Goal: Information Seeking & Learning: Learn about a topic

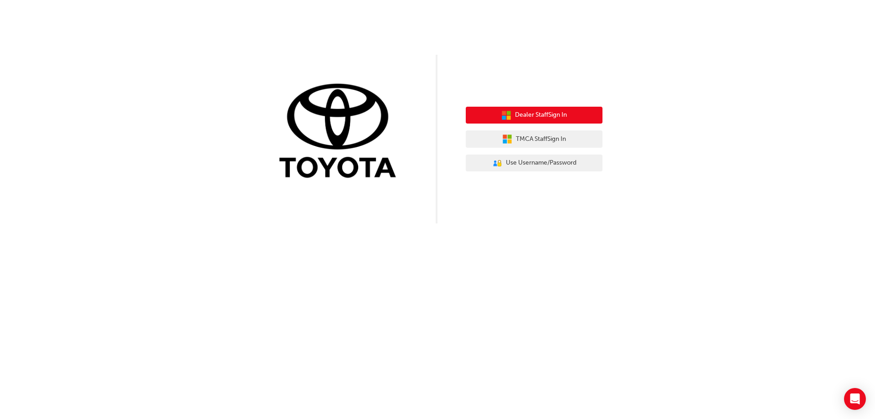
click at [550, 116] on span "Dealer Staff Sign In" at bounding box center [541, 115] width 52 height 10
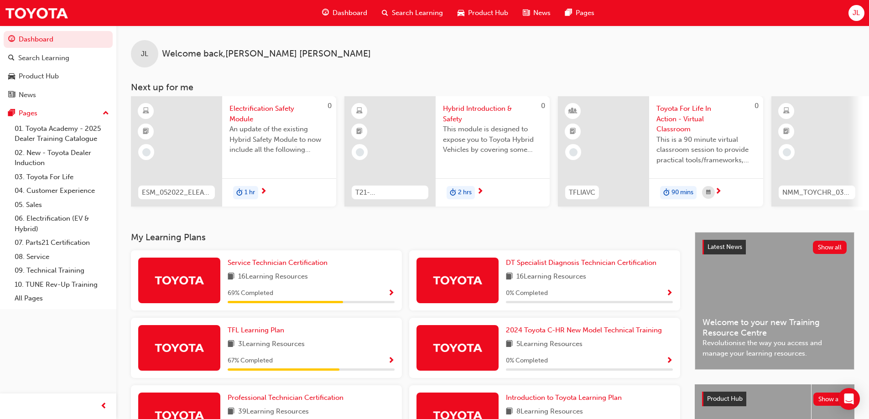
click at [259, 292] on span "69 % Completed" at bounding box center [251, 293] width 46 height 10
click at [233, 294] on span "69 % Completed" at bounding box center [251, 293] width 46 height 10
click at [254, 267] on span "Service Technician Certification" at bounding box center [278, 263] width 100 height 8
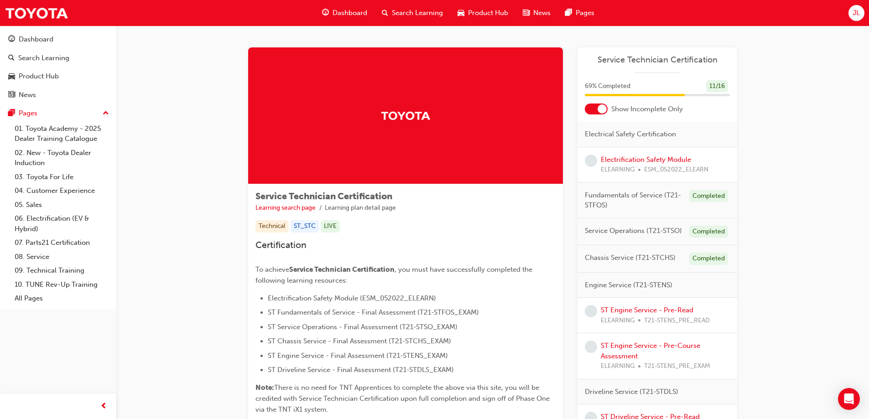
click at [601, 108] on div at bounding box center [601, 108] width 9 height 9
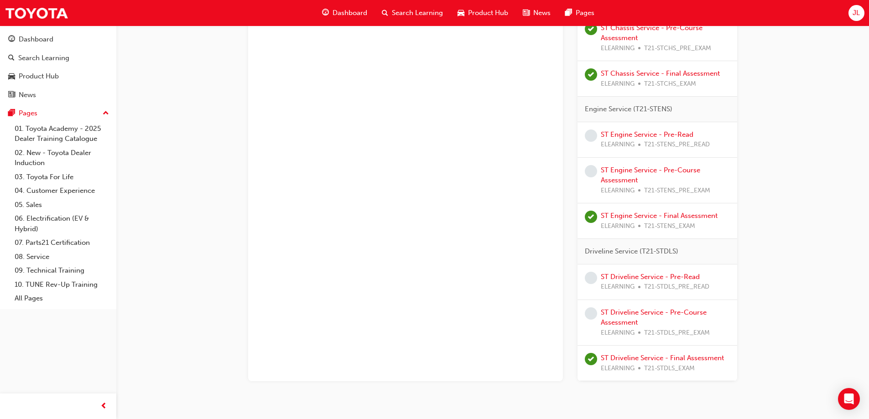
scroll to position [576, 0]
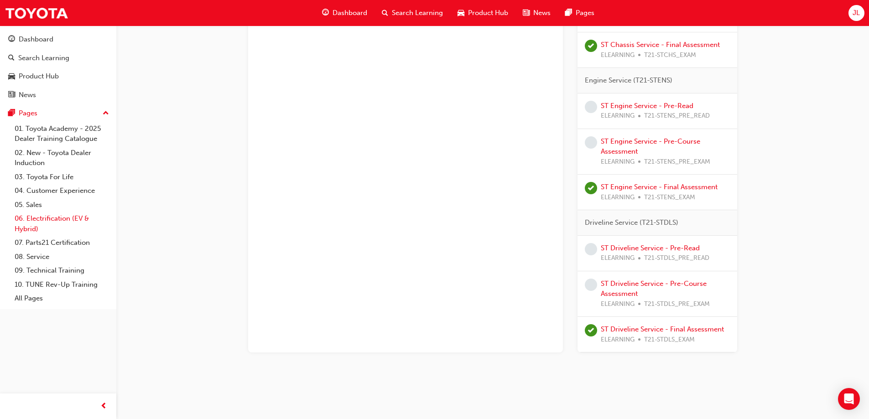
click at [57, 219] on link "06. Electrification (EV & Hybrid)" at bounding box center [62, 224] width 102 height 24
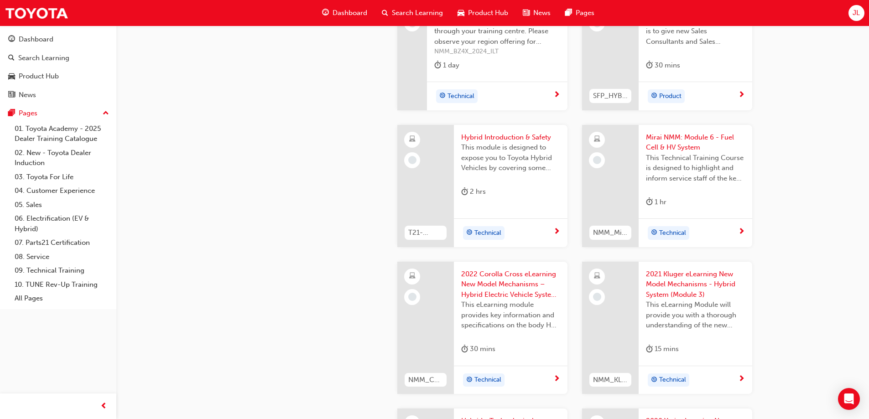
scroll to position [981, 0]
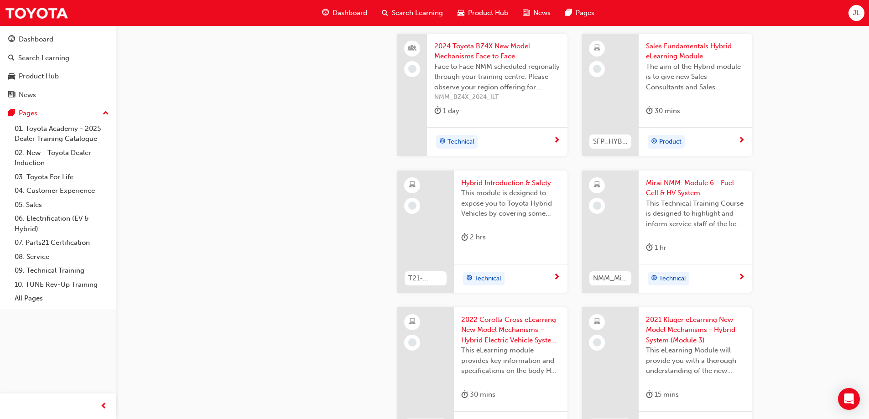
click at [491, 238] on div "2 hrs" at bounding box center [510, 239] width 99 height 15
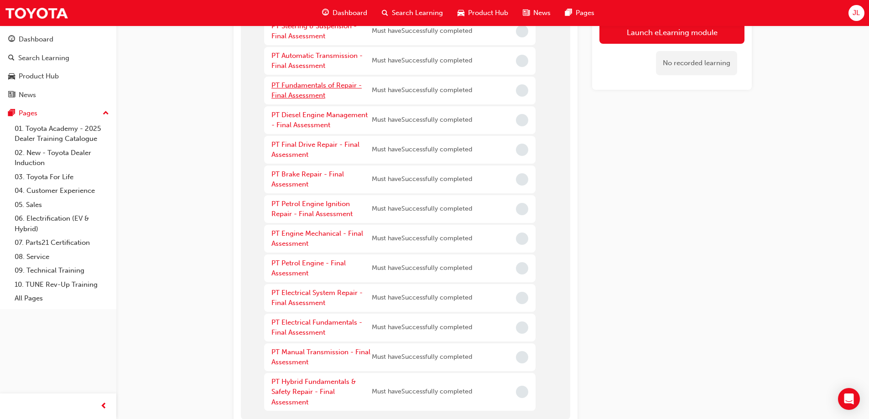
scroll to position [137, 0]
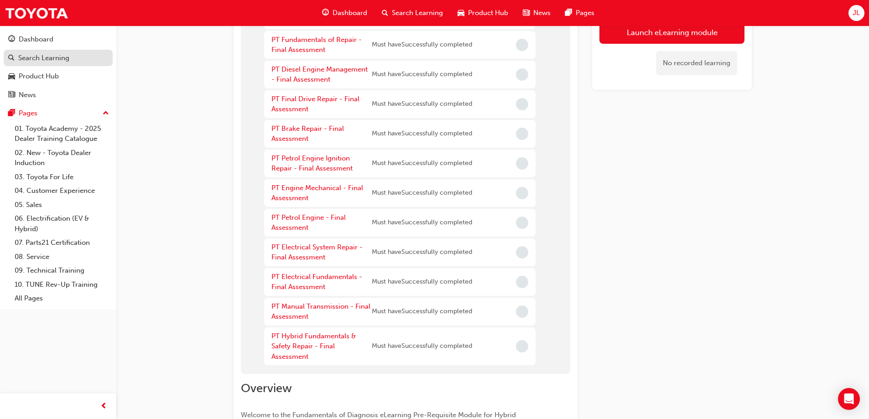
click at [39, 57] on div "Search Learning" at bounding box center [43, 58] width 51 height 10
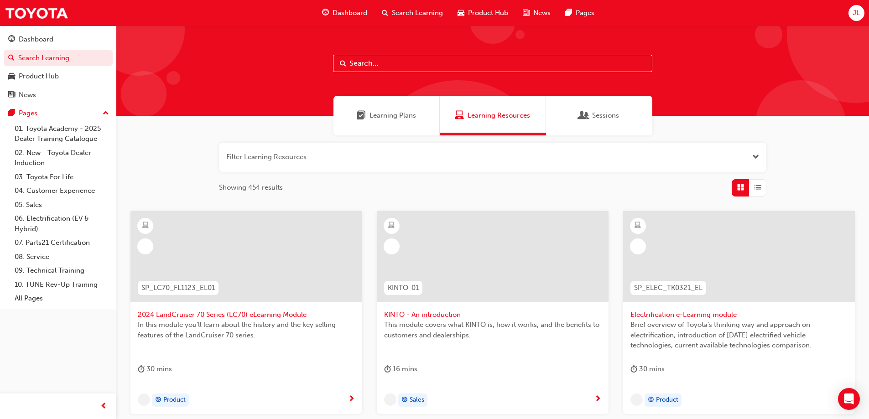
click at [316, 157] on button "button" at bounding box center [492, 157] width 547 height 29
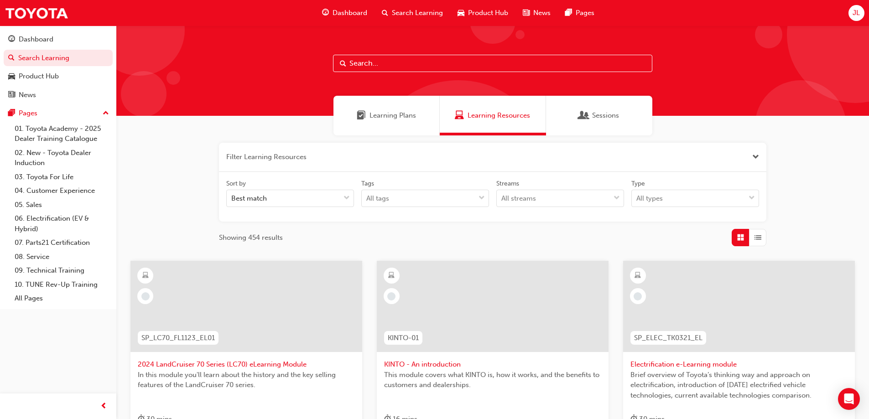
click at [411, 60] on input "text" at bounding box center [492, 63] width 319 height 17
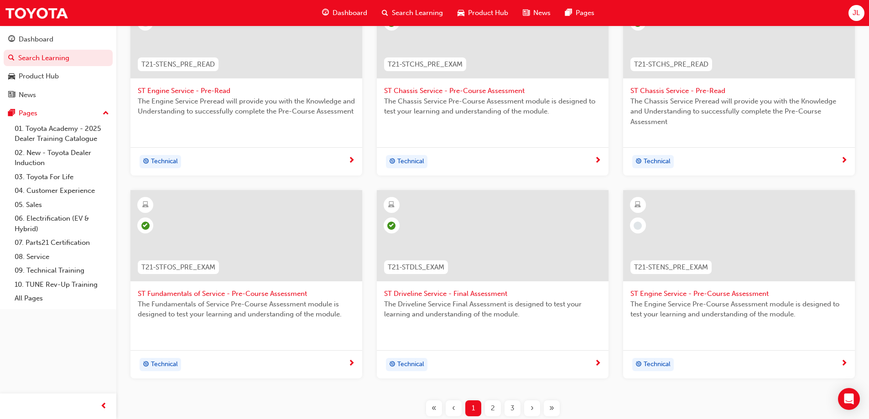
scroll to position [345, 0]
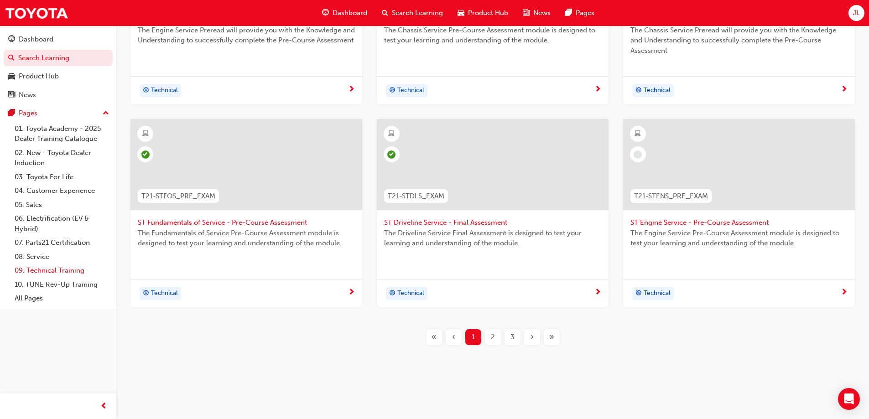
type input "t21-st"
click at [77, 273] on link "09. Technical Training" at bounding box center [62, 271] width 102 height 14
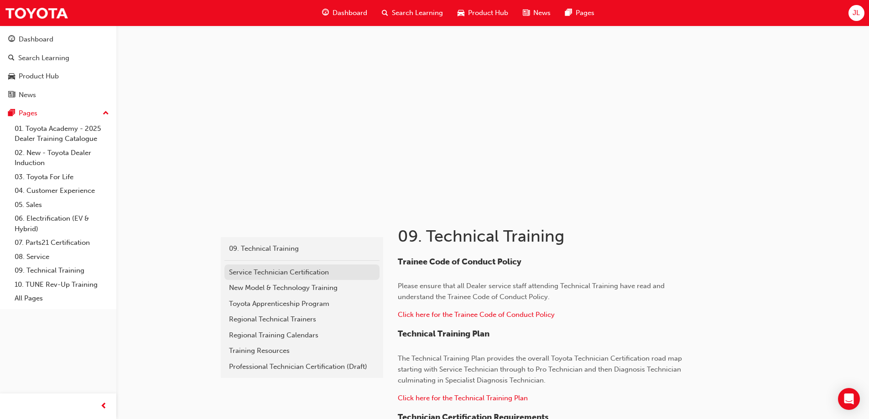
click at [243, 273] on div "Service Technician Certification" at bounding box center [302, 272] width 146 height 10
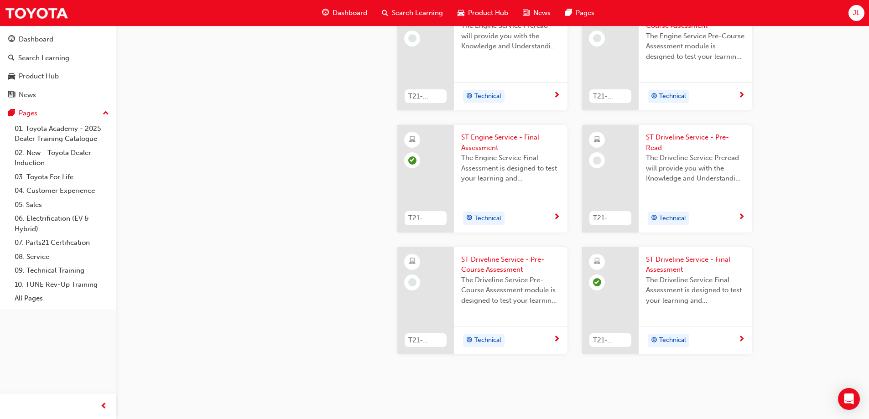
scroll to position [952, 0]
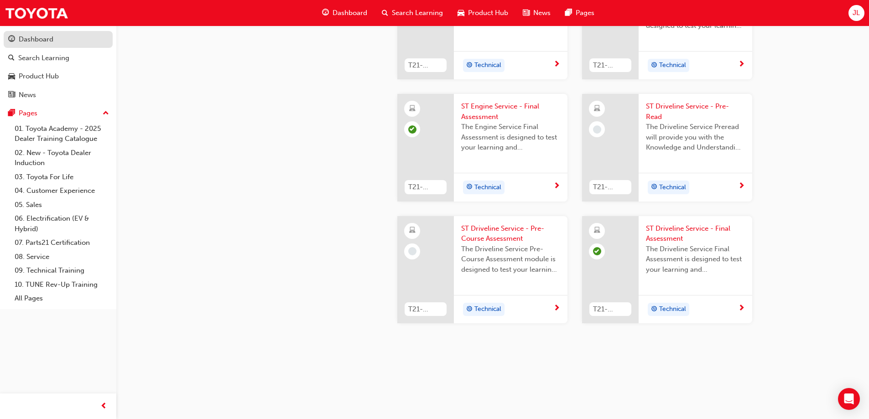
click at [30, 43] on div "Dashboard" at bounding box center [36, 39] width 35 height 10
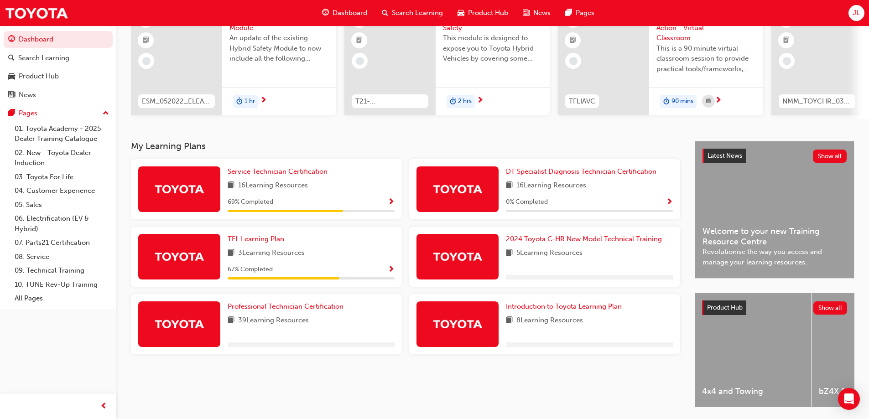
scroll to position [126, 0]
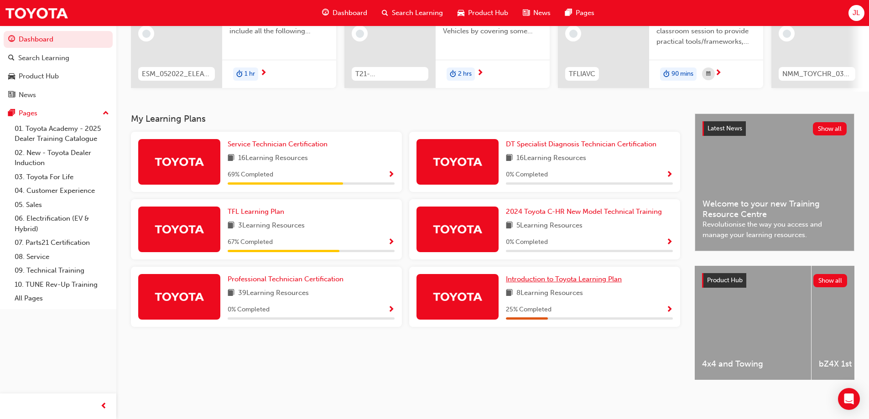
click at [539, 275] on span "Introduction to Toyota Learning Plan" at bounding box center [564, 279] width 116 height 8
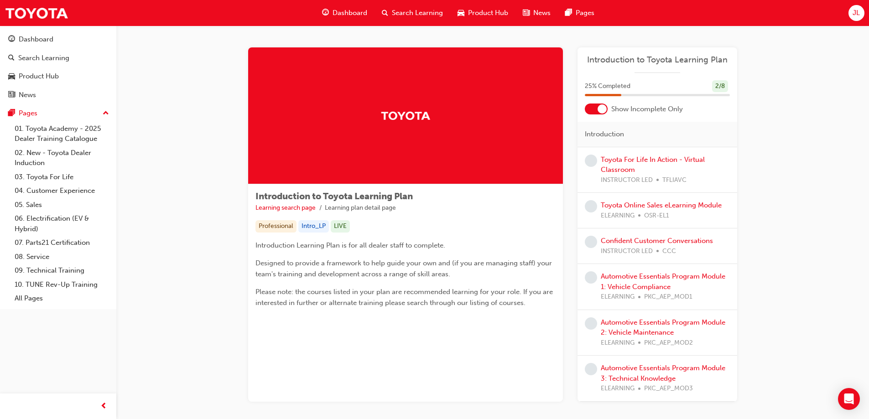
scroll to position [49, 0]
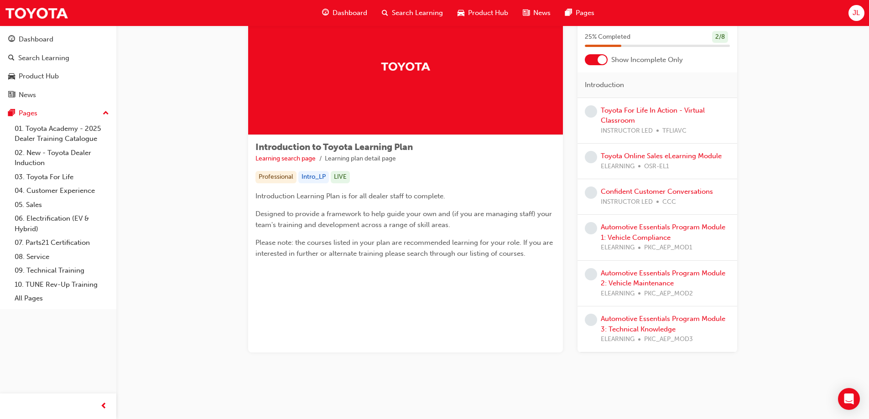
click at [595, 61] on div at bounding box center [596, 59] width 23 height 11
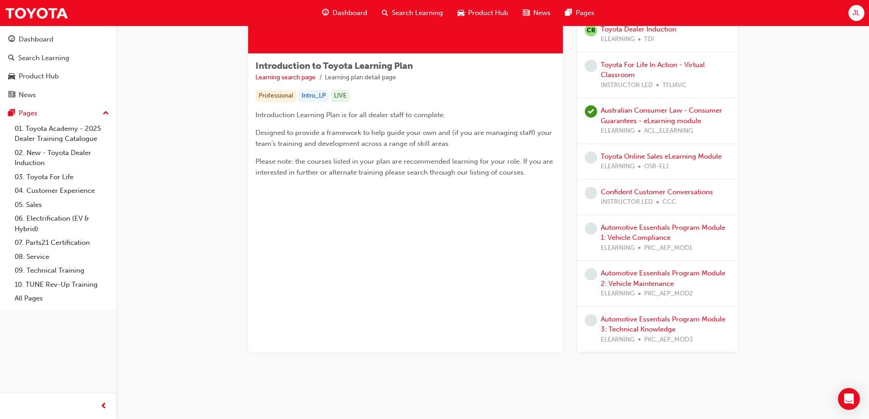
scroll to position [0, 0]
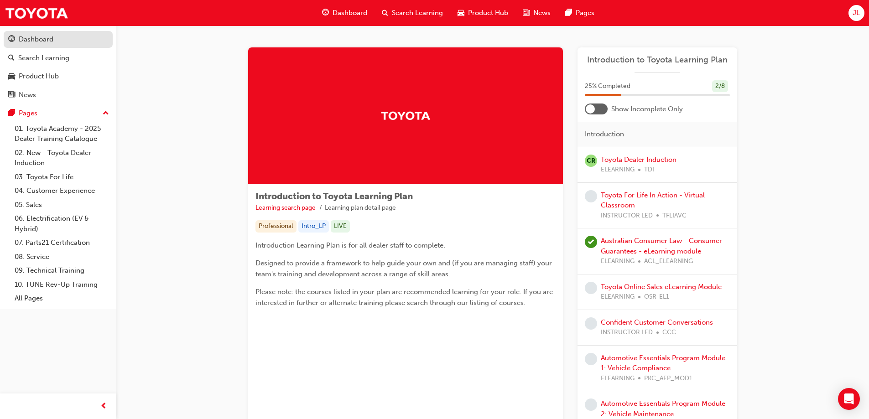
click at [35, 40] on div "Dashboard" at bounding box center [36, 39] width 35 height 10
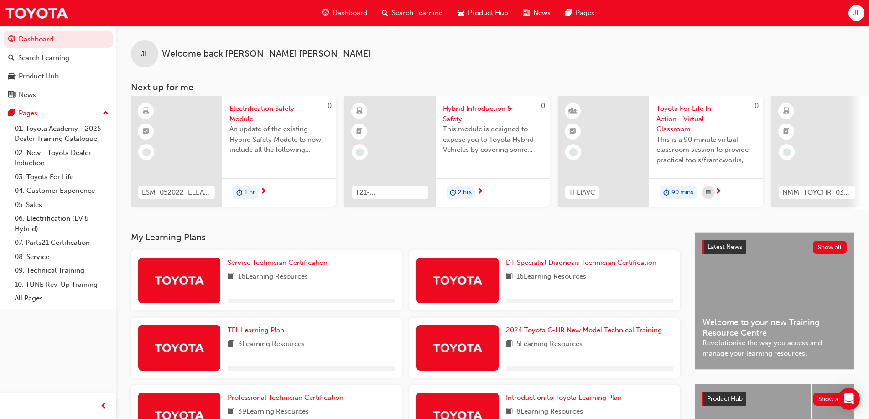
scroll to position [126, 0]
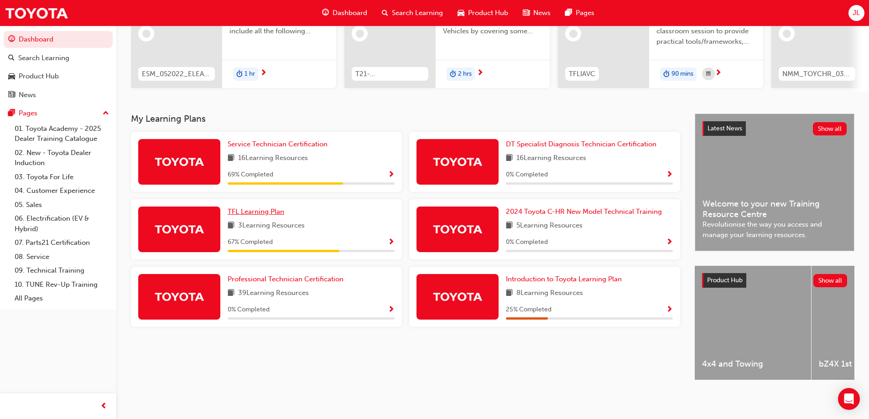
click at [261, 207] on span "TFL Learning Plan" at bounding box center [256, 211] width 57 height 8
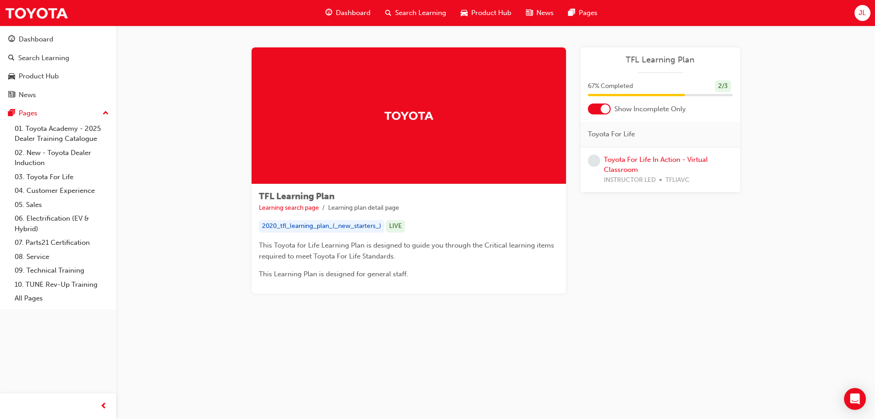
click at [602, 109] on div at bounding box center [605, 108] width 9 height 9
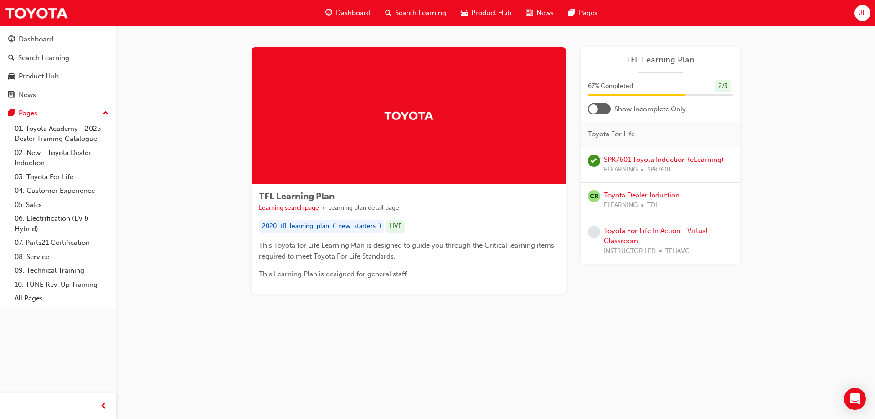
click at [601, 108] on div at bounding box center [599, 109] width 23 height 11
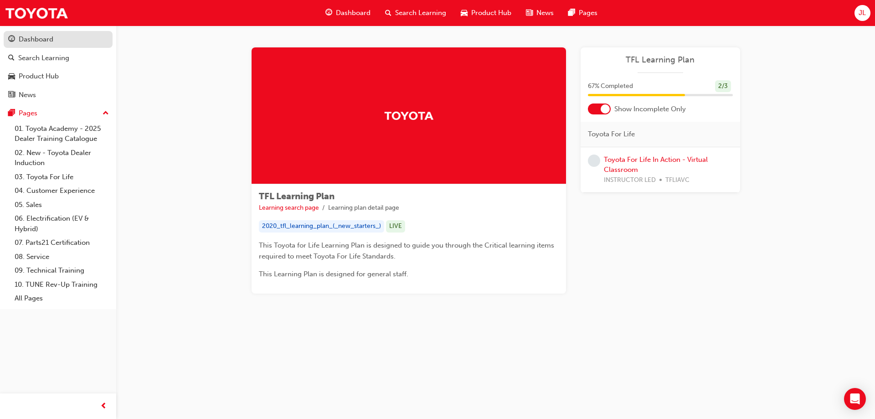
click at [48, 37] on div "Dashboard" at bounding box center [36, 39] width 35 height 10
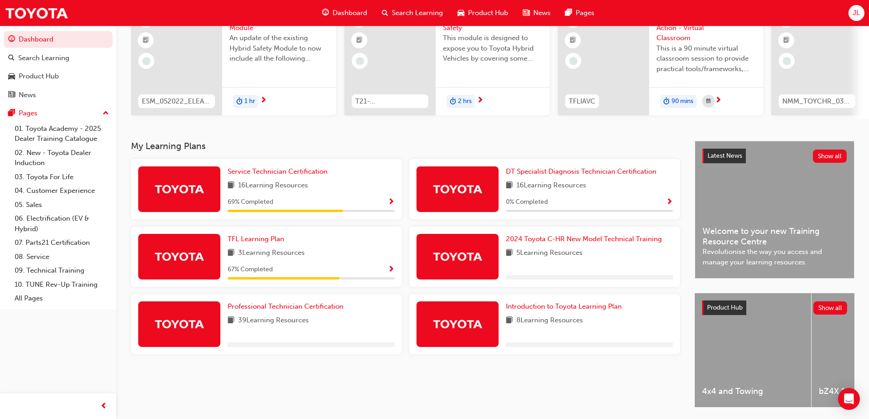
scroll to position [126, 0]
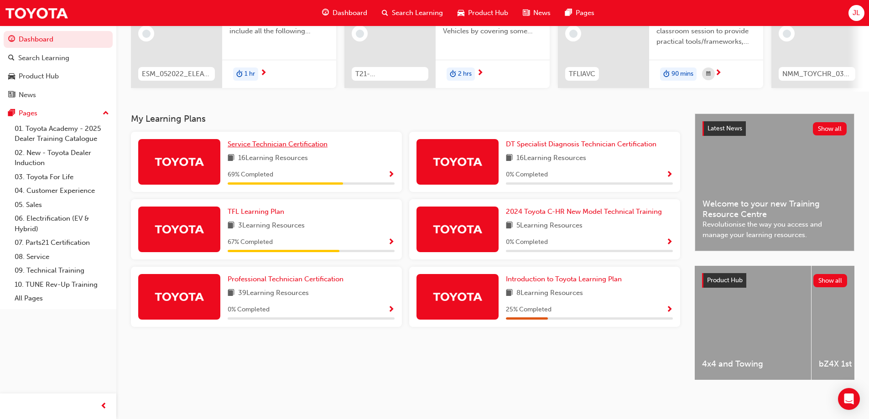
click at [266, 140] on span "Service Technician Certification" at bounding box center [278, 144] width 100 height 8
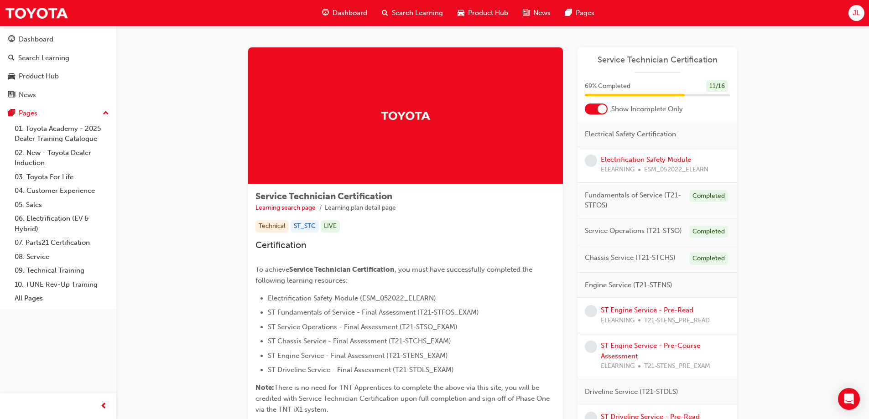
scroll to position [46, 0]
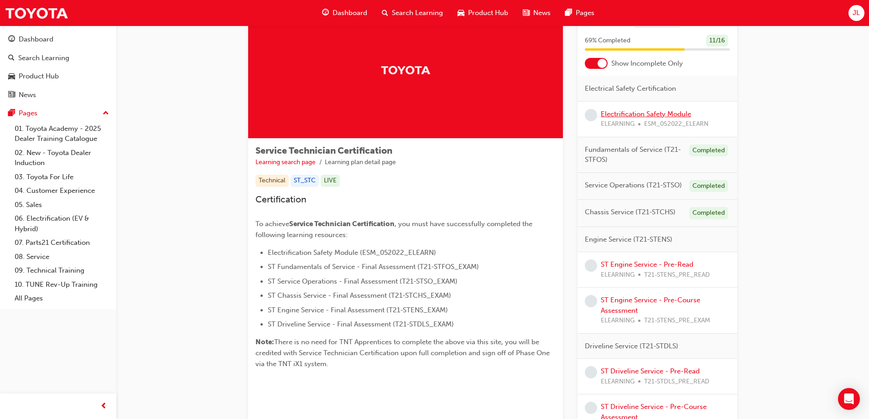
click at [618, 114] on link "Electrification Safety Module" at bounding box center [646, 114] width 90 height 8
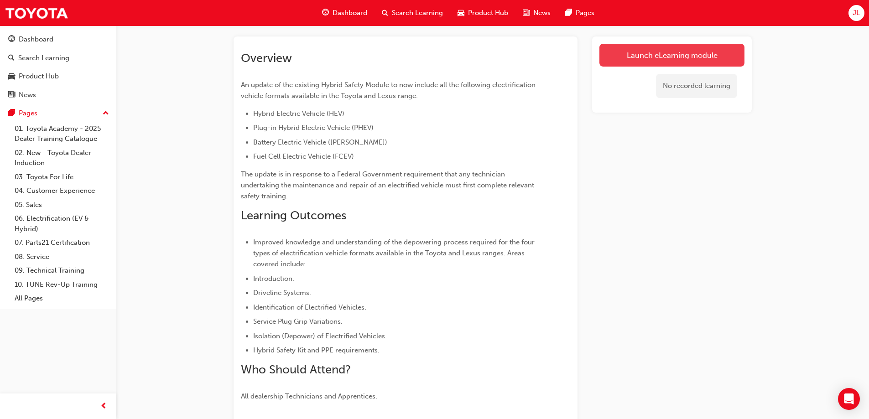
click at [635, 62] on link "Launch eLearning module" at bounding box center [671, 55] width 145 height 23
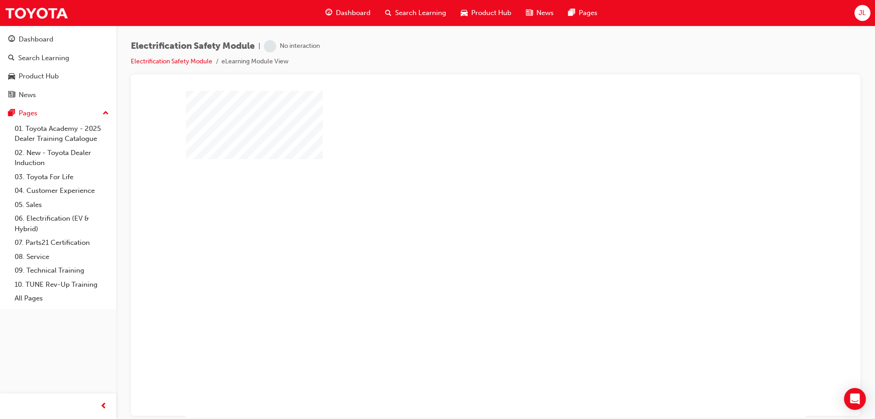
click at [470, 228] on div "play" at bounding box center [470, 228] width 0 height 0
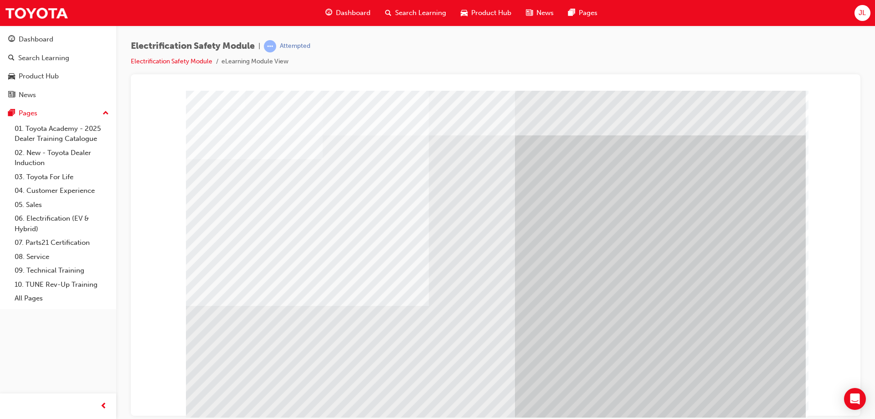
scroll to position [15, 0]
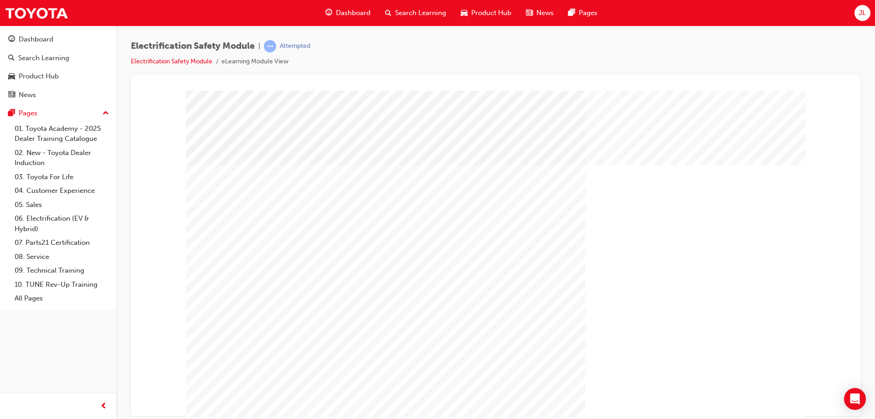
drag, startPoint x: 766, startPoint y: 398, endPoint x: 762, endPoint y: 395, distance: 5.2
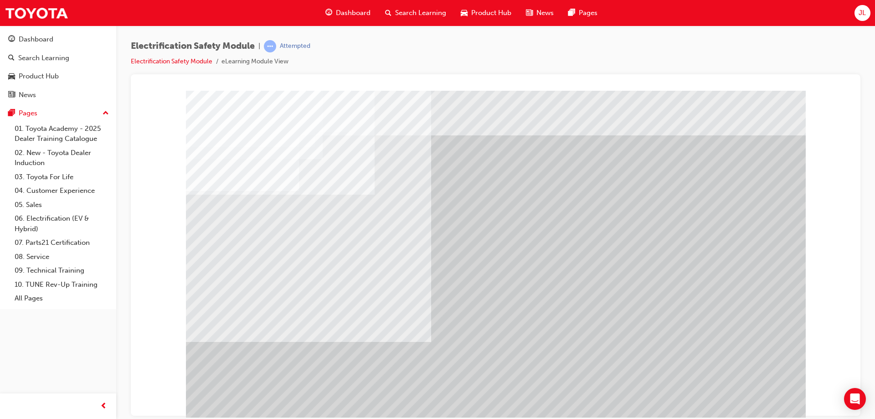
scroll to position [15, 0]
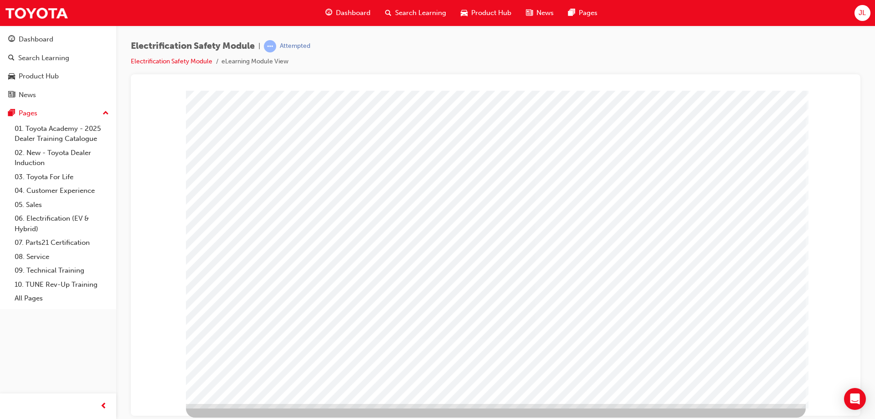
scroll to position [0, 0]
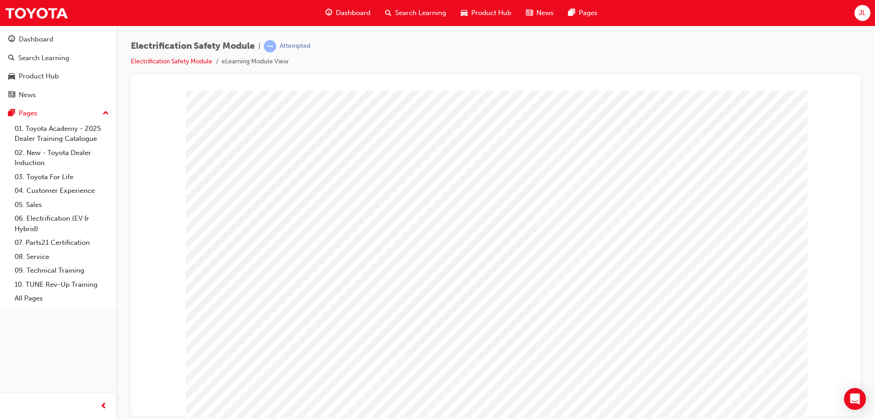
drag, startPoint x: 742, startPoint y: 390, endPoint x: 723, endPoint y: 378, distance: 23.0
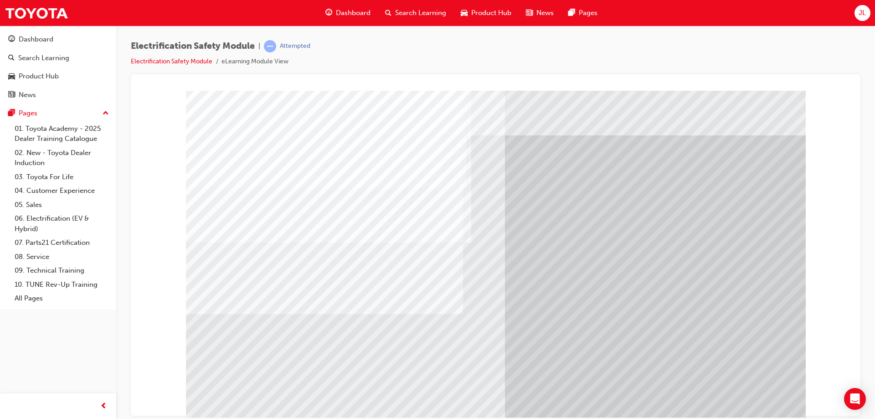
scroll to position [15, 0]
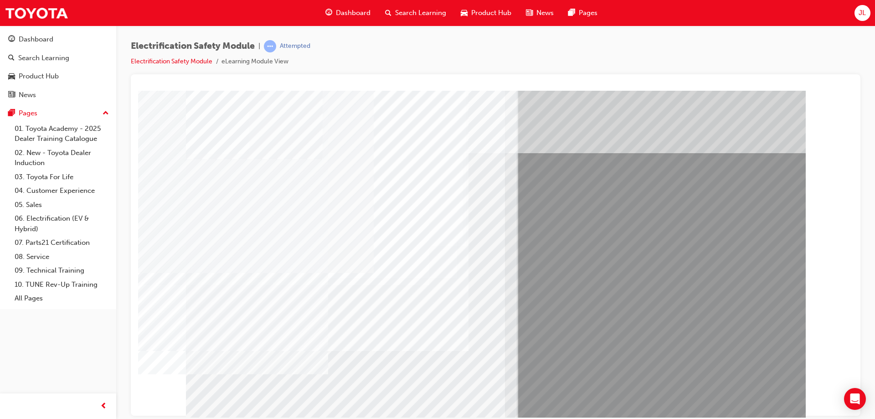
drag, startPoint x: 404, startPoint y: 342, endPoint x: 369, endPoint y: 315, distance: 43.5
drag, startPoint x: 426, startPoint y: 321, endPoint x: 410, endPoint y: 313, distance: 17.3
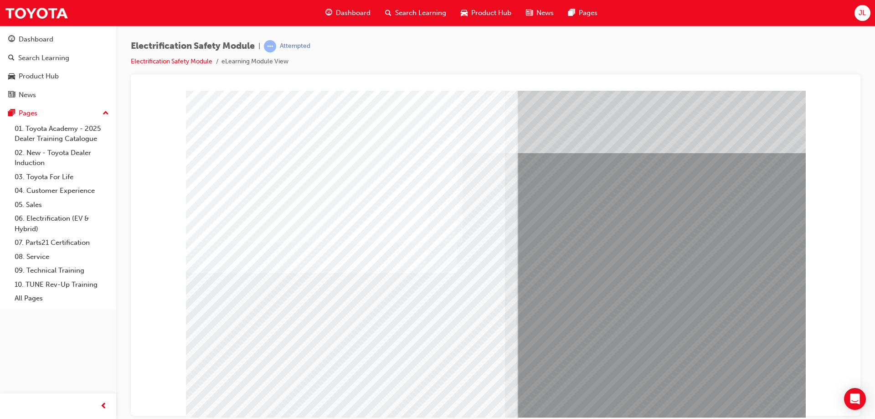
drag, startPoint x: 334, startPoint y: 331, endPoint x: 338, endPoint y: 328, distance: 5.2
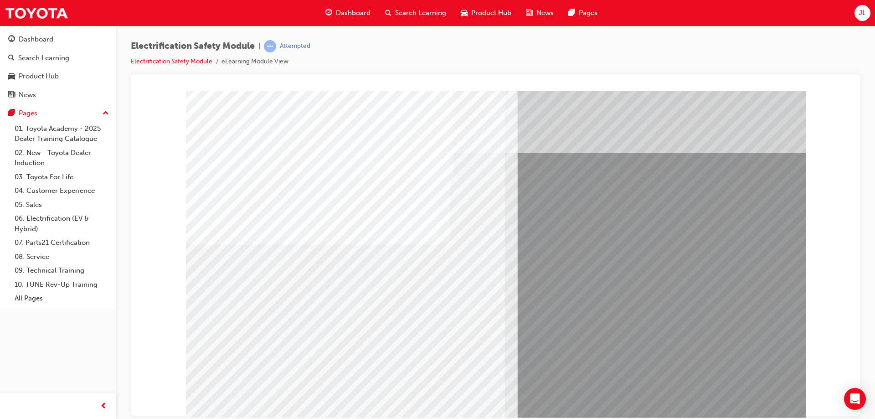
drag, startPoint x: 456, startPoint y: 346, endPoint x: 449, endPoint y: 340, distance: 8.4
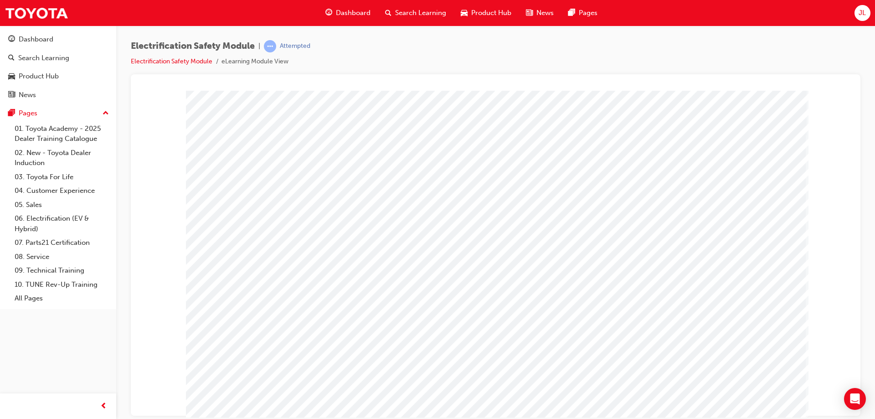
scroll to position [15, 0]
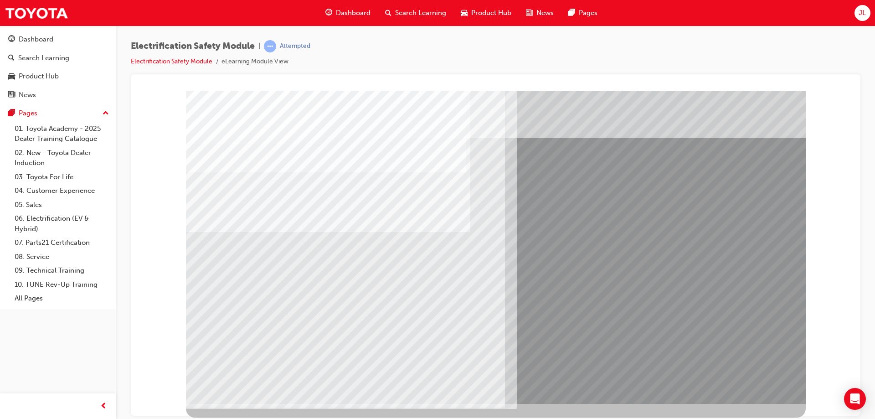
scroll to position [0, 0]
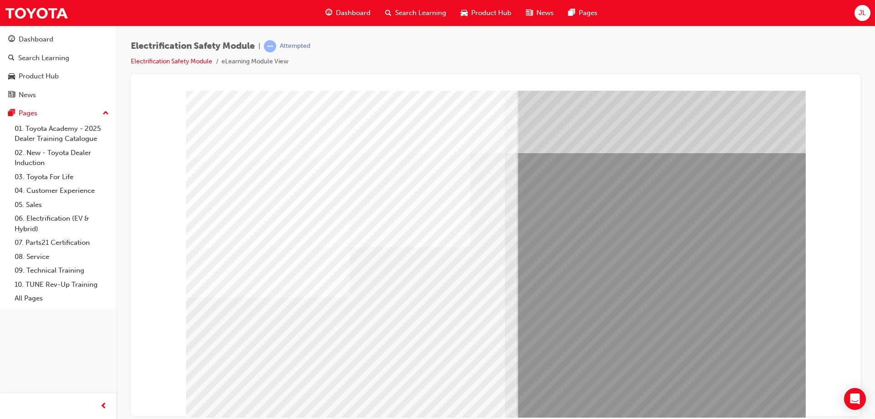
scroll to position [15, 0]
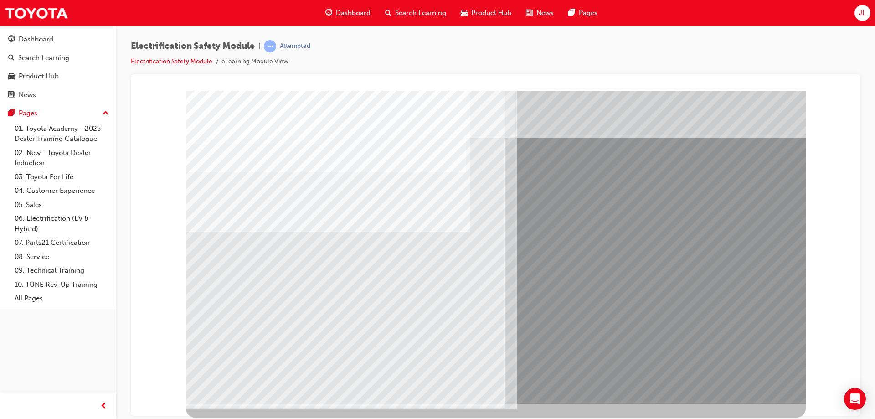
scroll to position [0, 0]
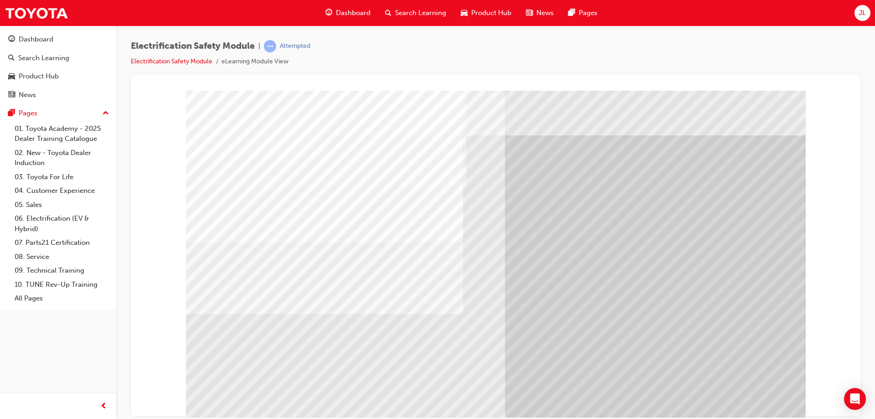
scroll to position [15, 0]
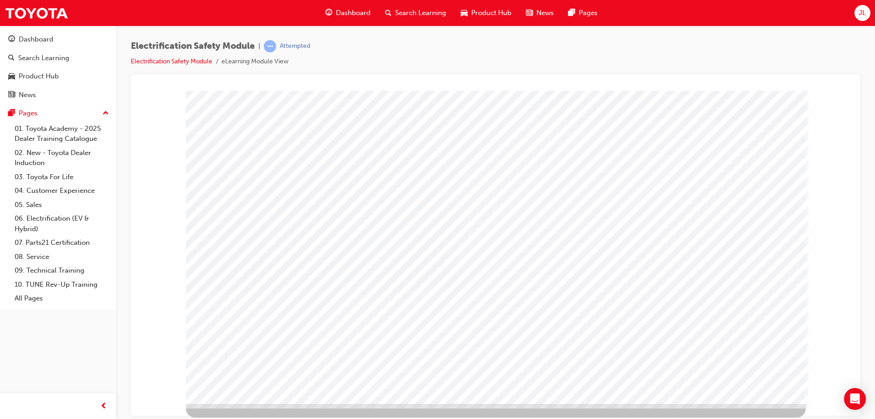
scroll to position [0, 0]
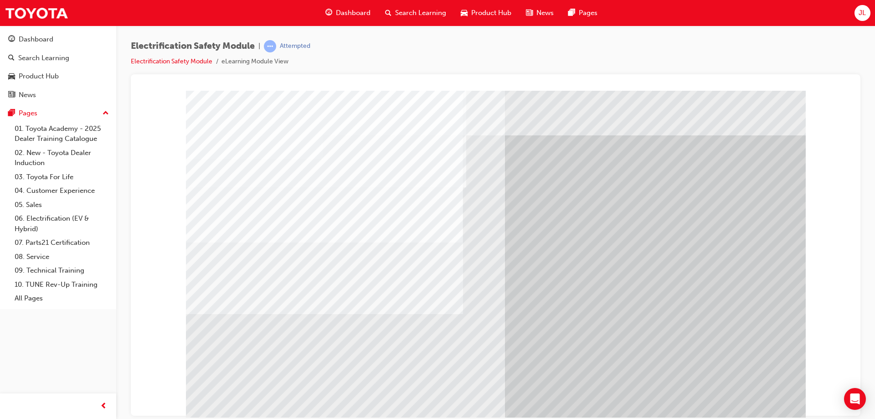
scroll to position [15, 0]
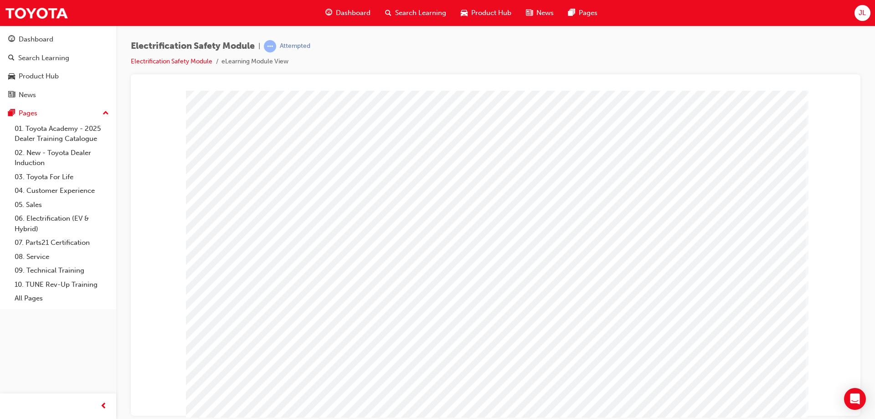
scroll to position [0, 0]
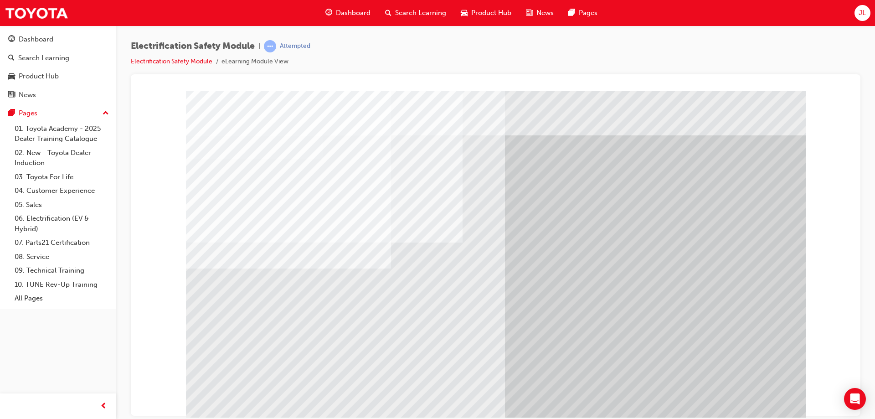
drag, startPoint x: 278, startPoint y: 327, endPoint x: 285, endPoint y: 325, distance: 7.6
drag, startPoint x: 322, startPoint y: 325, endPoint x: 601, endPoint y: 235, distance: 293.7
click at [337, 316] on div "multistate" at bounding box center [496, 254] width 620 height 328
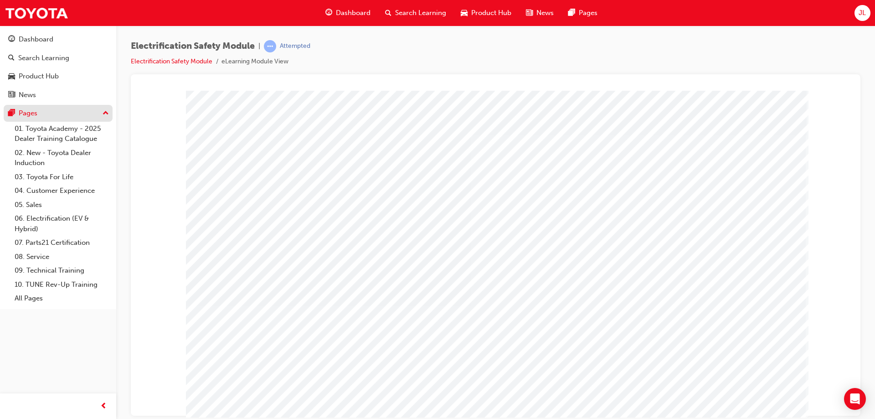
click at [92, 109] on div "Pages" at bounding box center [58, 113] width 100 height 11
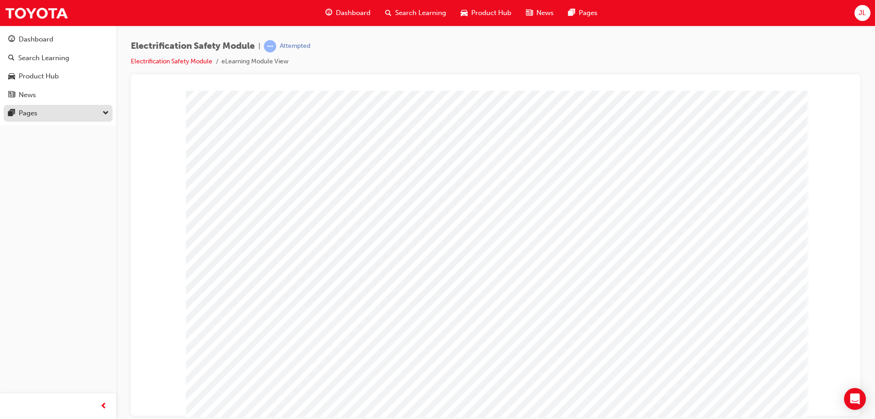
click at [92, 109] on div "Pages" at bounding box center [58, 113] width 100 height 11
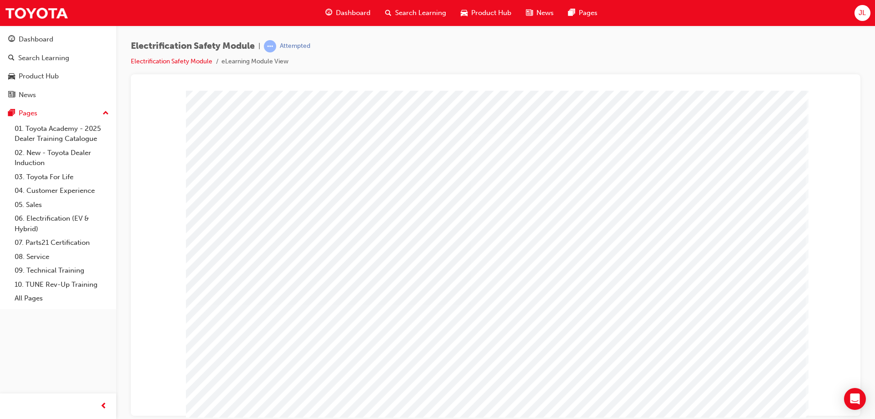
scroll to position [15, 0]
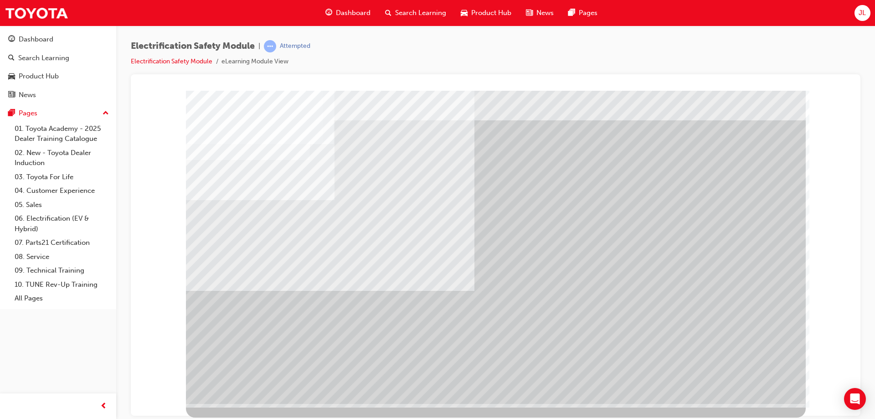
scroll to position [0, 0]
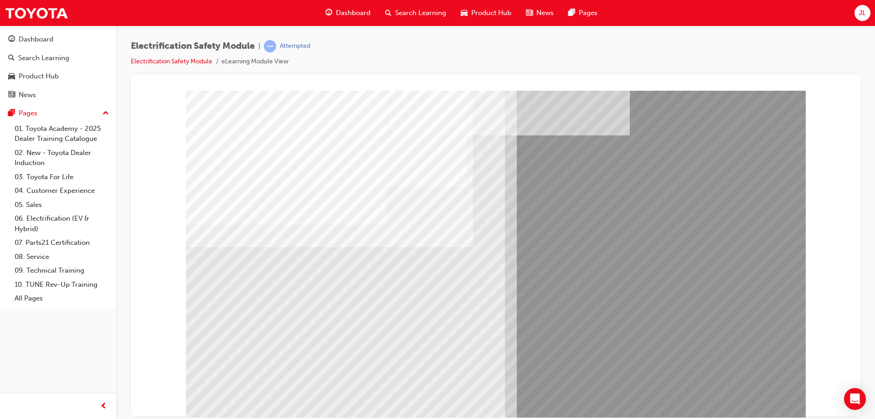
drag, startPoint x: 250, startPoint y: 351, endPoint x: 258, endPoint y: 352, distance: 7.9
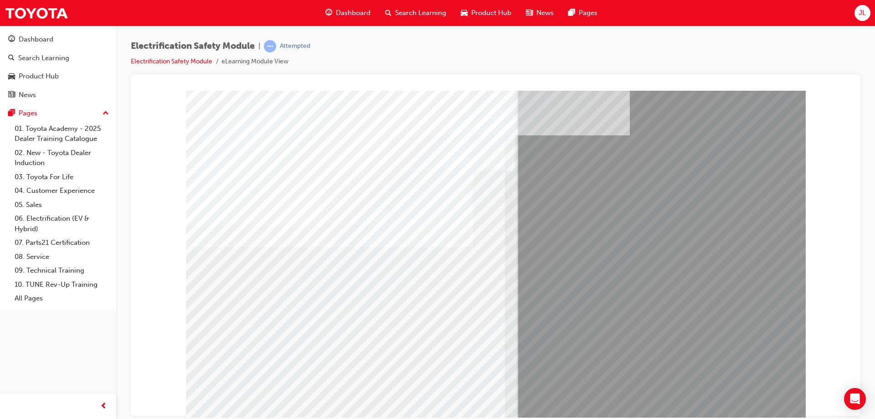
drag, startPoint x: 333, startPoint y: 366, endPoint x: 393, endPoint y: 371, distance: 59.5
drag, startPoint x: 404, startPoint y: 369, endPoint x: 418, endPoint y: 368, distance: 14.7
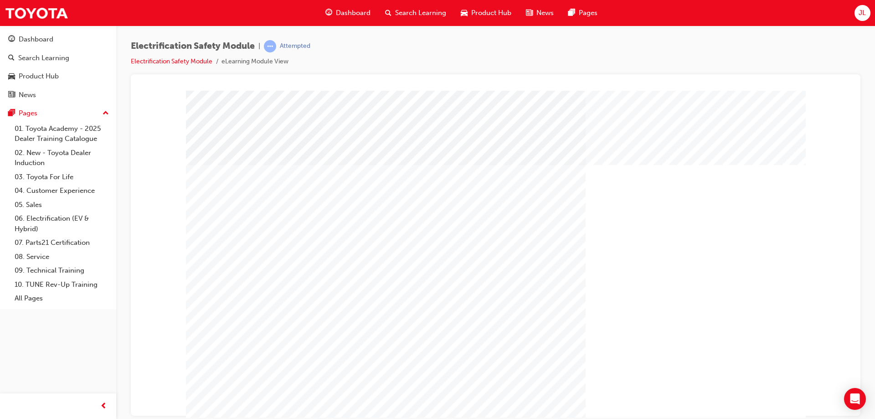
drag, startPoint x: 754, startPoint y: 402, endPoint x: 749, endPoint y: 387, distance: 15.4
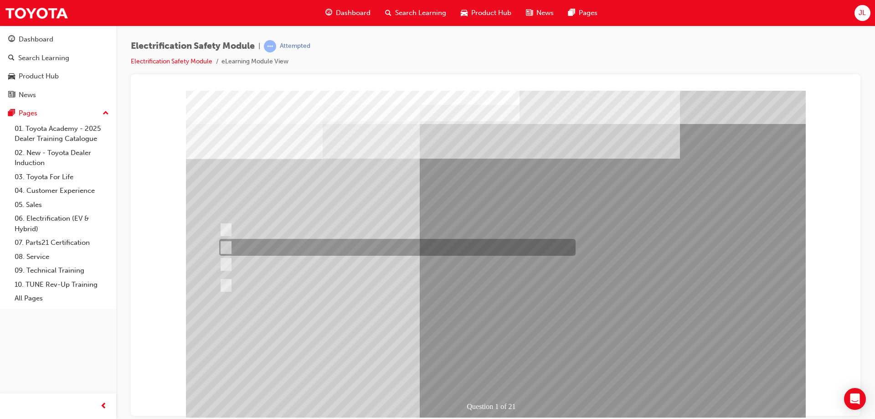
click at [512, 247] on div at bounding box center [395, 247] width 357 height 17
radio input "true"
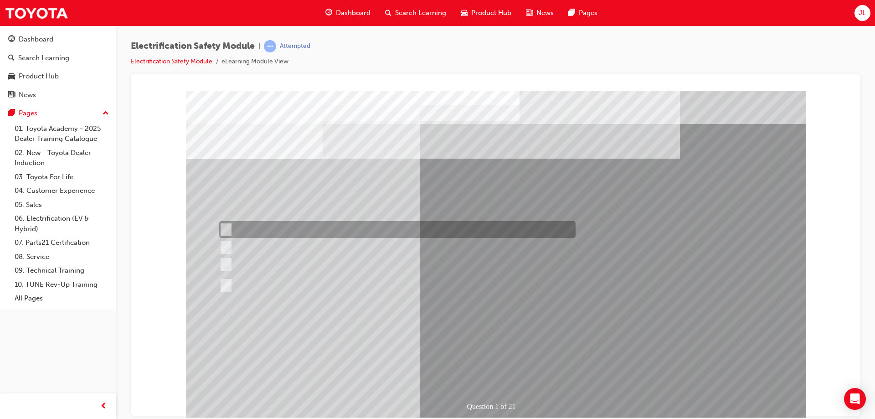
click at [362, 226] on div at bounding box center [395, 229] width 357 height 17
radio input "true"
